Goal: Check status: Check status

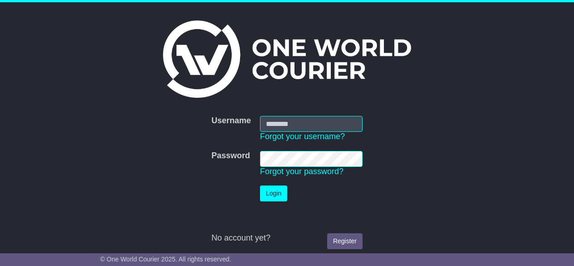
type input "********"
click at [269, 190] on button "Login" at bounding box center [275, 193] width 27 height 16
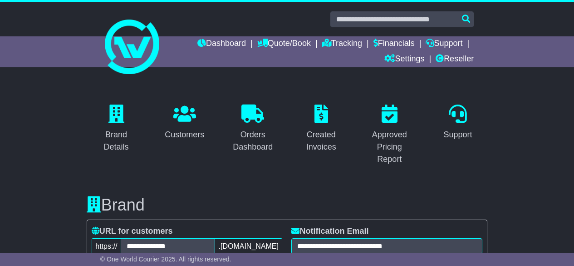
click at [446, 64] on link "Reseller" at bounding box center [455, 59] width 38 height 15
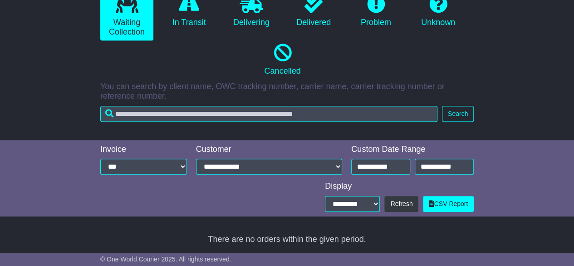
scroll to position [153, 0]
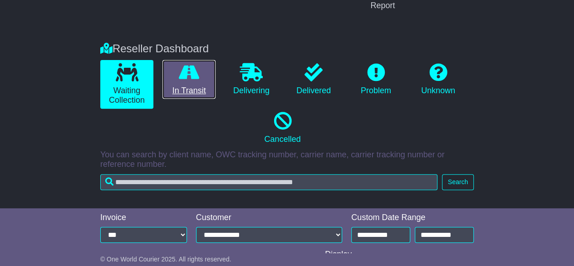
click at [196, 94] on link "In Transit" at bounding box center [189, 79] width 53 height 39
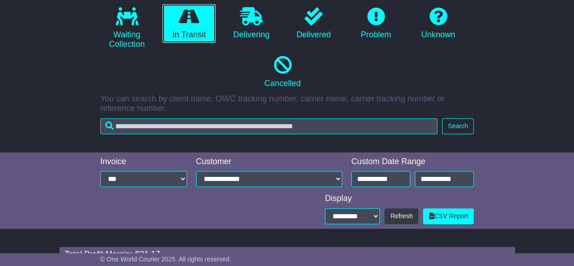
scroll to position [209, 0]
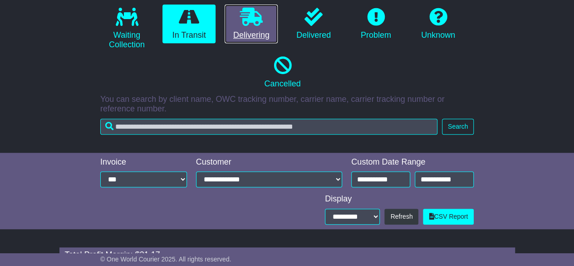
click at [243, 20] on icon at bounding box center [251, 17] width 23 height 18
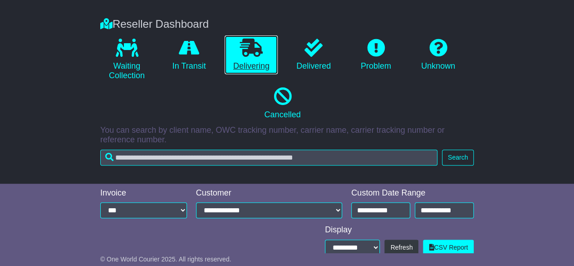
scroll to position [142, 0]
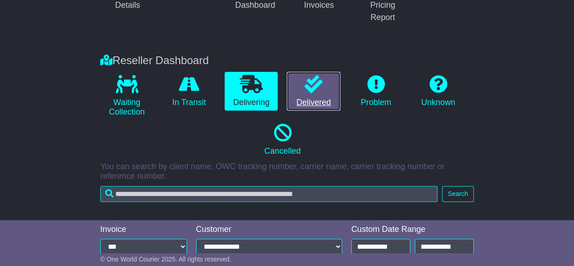
click at [323, 84] on link "Delivered" at bounding box center [313, 91] width 53 height 39
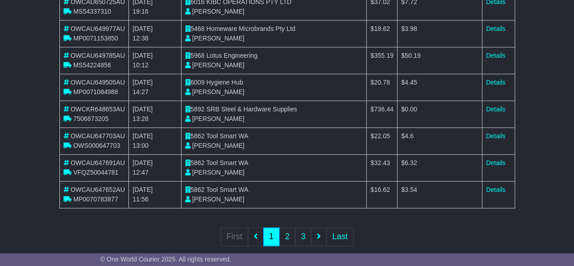
scroll to position [509, 0]
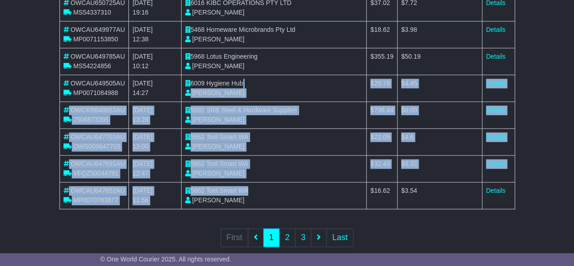
drag, startPoint x: 323, startPoint y: 84, endPoint x: 342, endPoint y: 200, distance: 117.7
click at [342, 200] on tbody "OWCAU650725AU MS54337310 24th September 2025 19:16 6016 KIBC OPERATIONS PTY LTD…" at bounding box center [286, 102] width 455 height 214
click at [342, 200] on td "5862 Tool Smart WA Joanne Gregorio" at bounding box center [274, 195] width 186 height 27
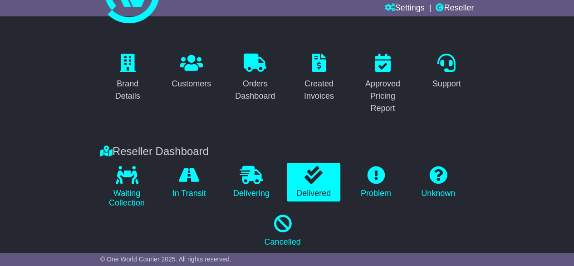
scroll to position [0, 0]
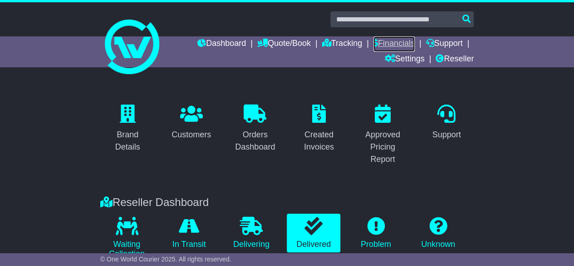
click at [399, 45] on link "Financials" at bounding box center [394, 43] width 41 height 15
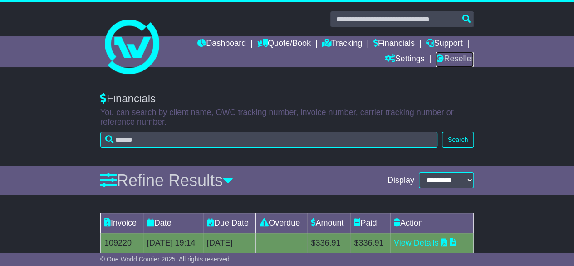
click at [458, 57] on link "Reseller" at bounding box center [455, 59] width 38 height 15
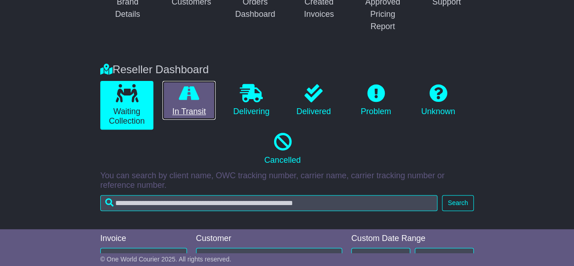
click at [214, 94] on link "In Transit" at bounding box center [189, 100] width 53 height 39
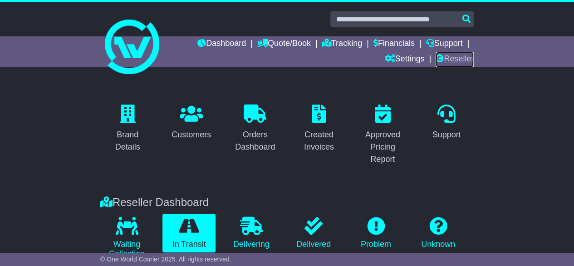
click at [454, 63] on link "Reseller" at bounding box center [455, 59] width 38 height 15
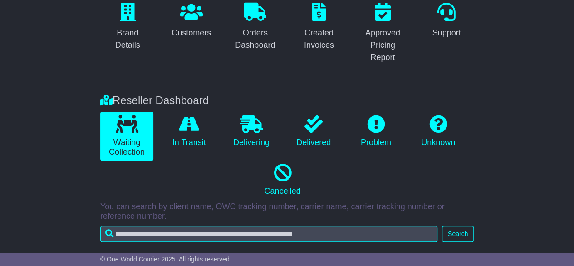
scroll to position [222, 0]
